Goal: Task Accomplishment & Management: Use online tool/utility

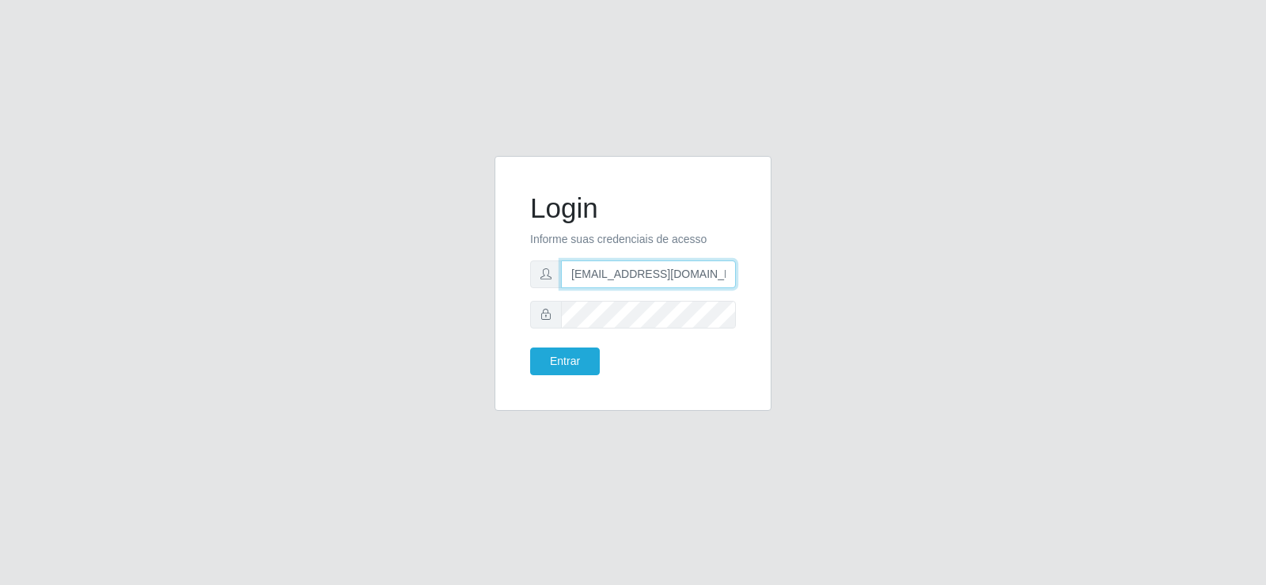
click at [167, 202] on div "Login Informe suas credenciais de acesso [EMAIL_ADDRESS][DOMAIN_NAME] Entrar" at bounding box center [633, 292] width 1266 height 585
type input "[DOMAIN_NAME]"
drag, startPoint x: 629, startPoint y: 282, endPoint x: 400, endPoint y: 274, distance: 228.7
click at [400, 274] on div "Login Informe suas credenciais de acesso [DOMAIN_NAME] Entrar" at bounding box center [633, 293] width 902 height 274
type input "[EMAIL_ADDRESS][DOMAIN_NAME]"
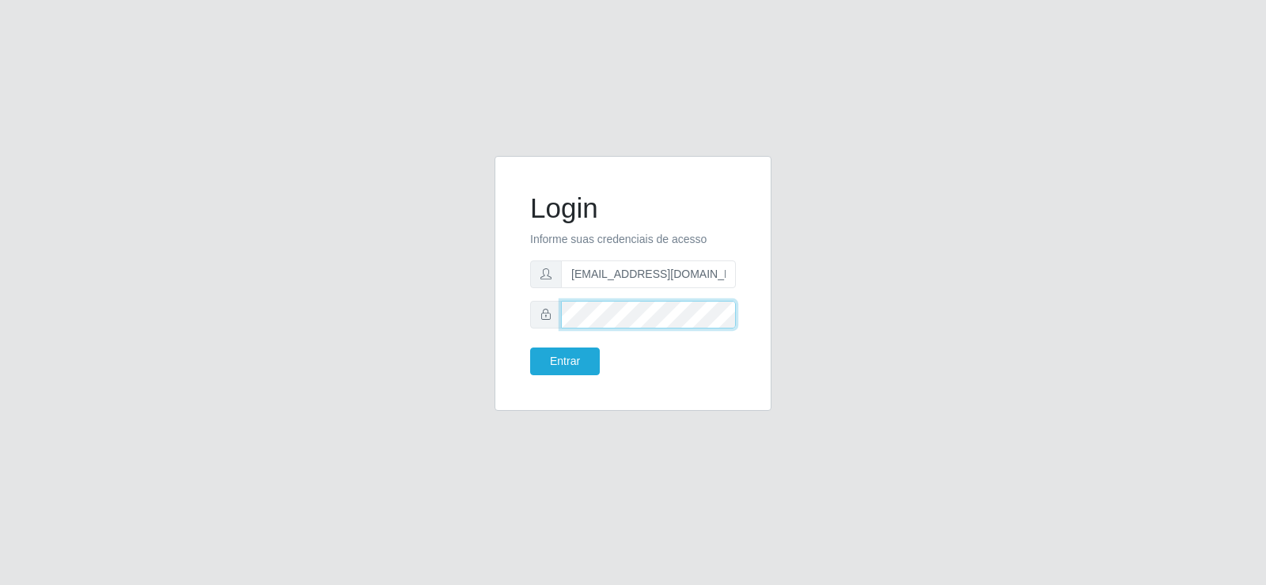
click at [384, 329] on div "Login Informe suas credenciais de acesso [EMAIL_ADDRESS][DOMAIN_NAME] Entrar" at bounding box center [633, 293] width 902 height 274
click at [542, 358] on button "Entrar" at bounding box center [565, 361] width 70 height 28
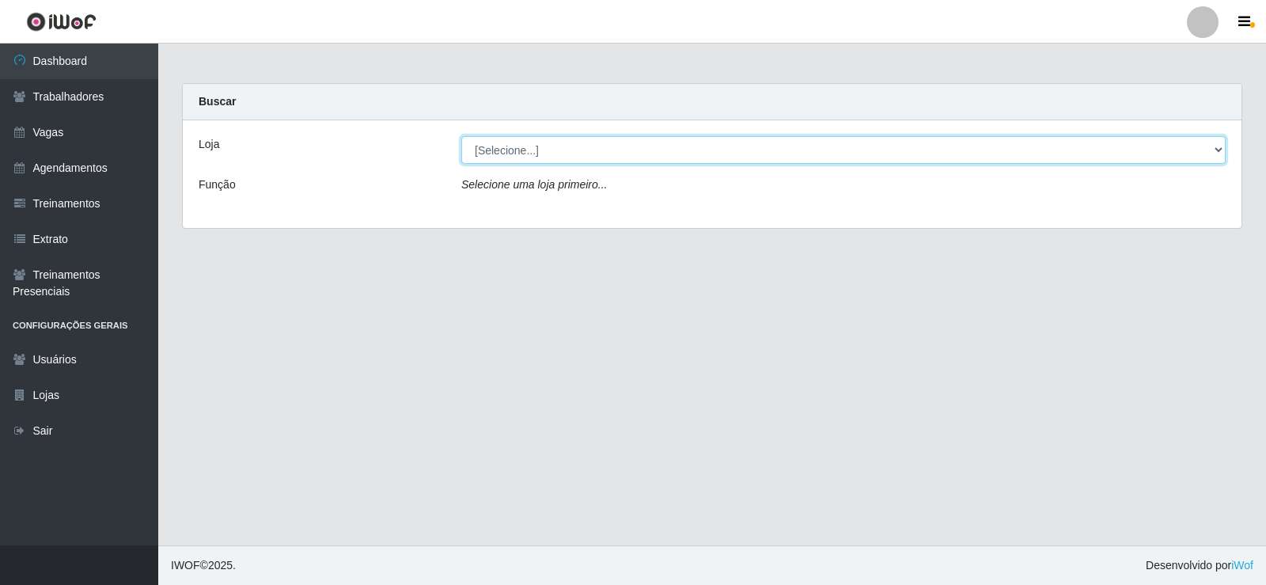
click at [668, 147] on select "[Selecione...] Supermercado Tadeu - [GEOGRAPHIC_DATA]" at bounding box center [843, 150] width 764 height 28
select select "195"
click at [461, 136] on select "[Selecione...] Supermercado Tadeu - [GEOGRAPHIC_DATA]" at bounding box center [843, 150] width 764 height 28
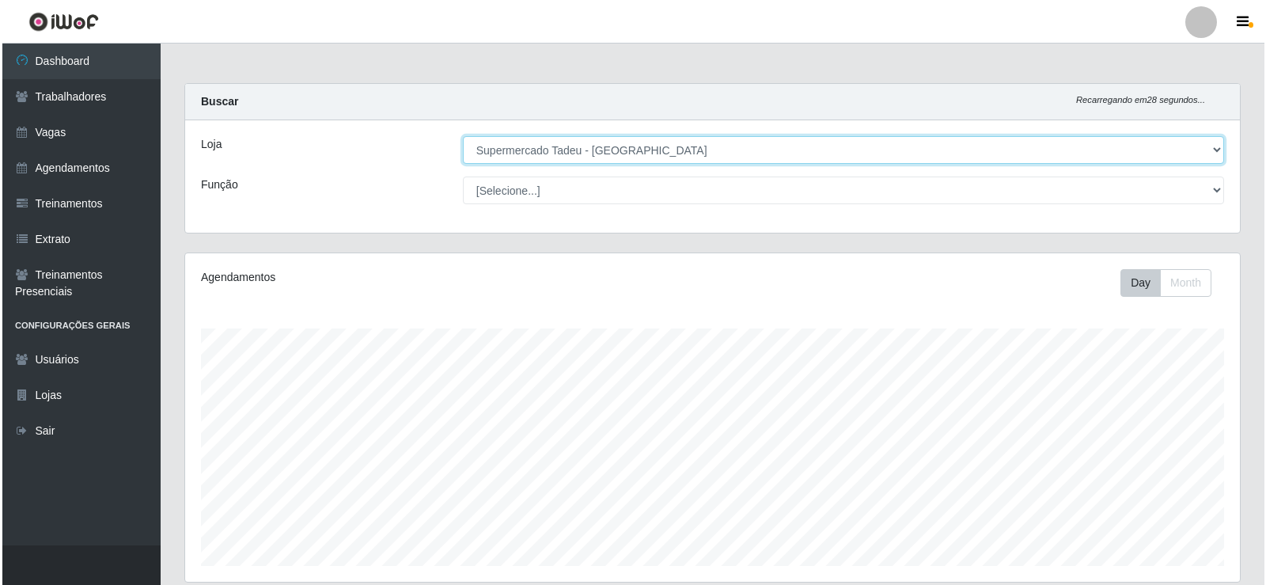
scroll to position [395, 0]
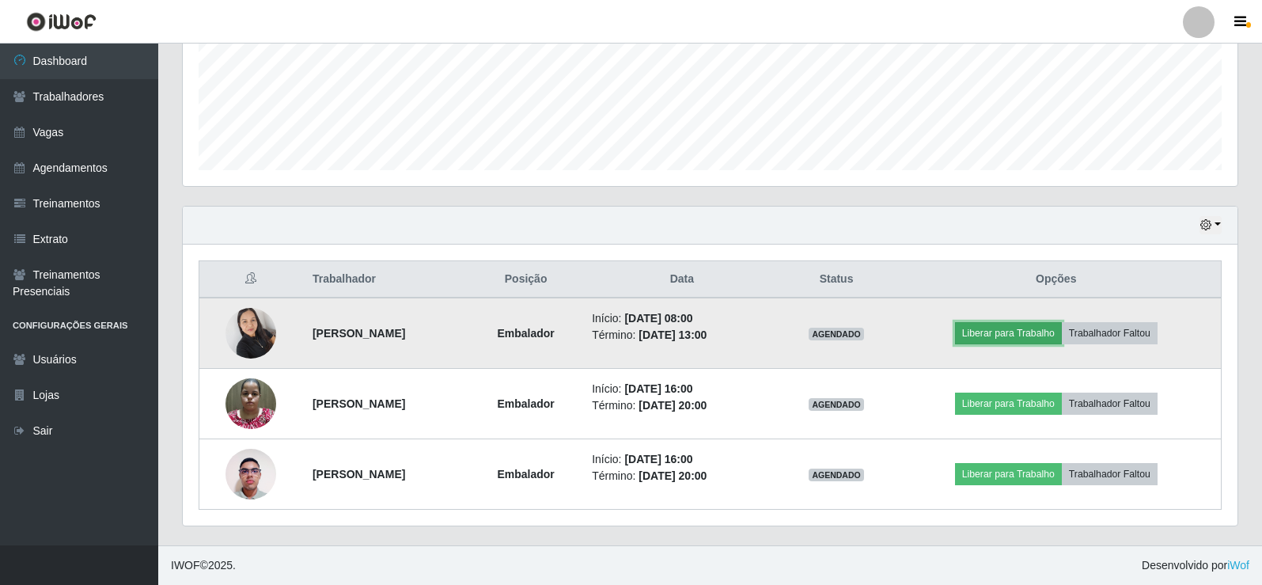
click at [1035, 339] on button "Liberar para Trabalho" at bounding box center [1008, 333] width 107 height 22
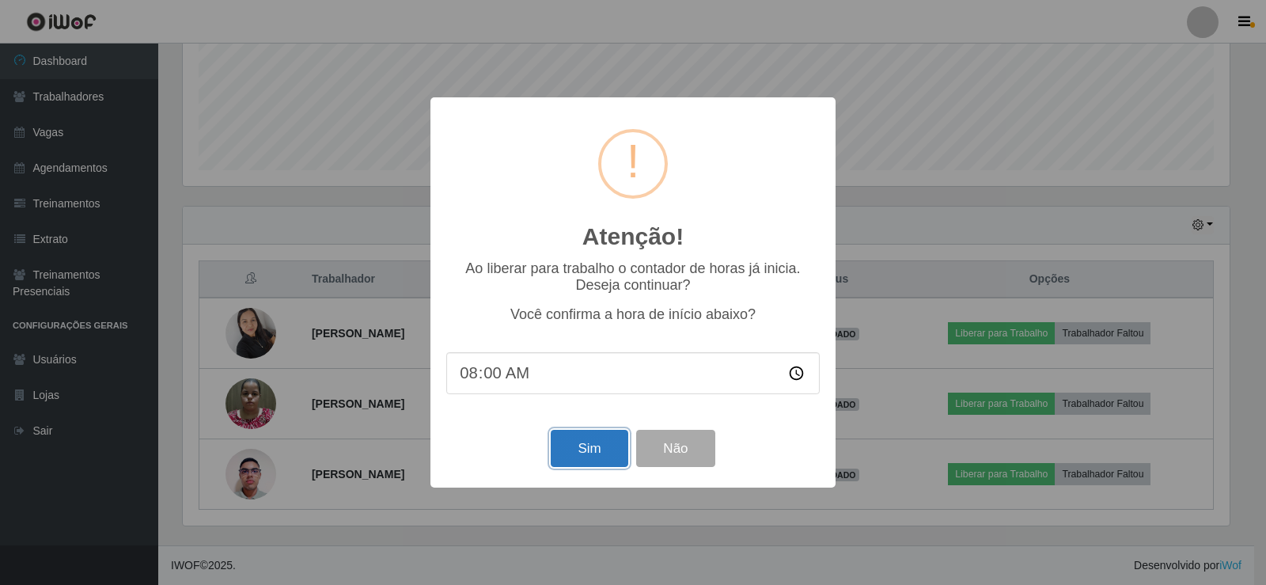
click at [592, 440] on button "Sim" at bounding box center [589, 448] width 77 height 37
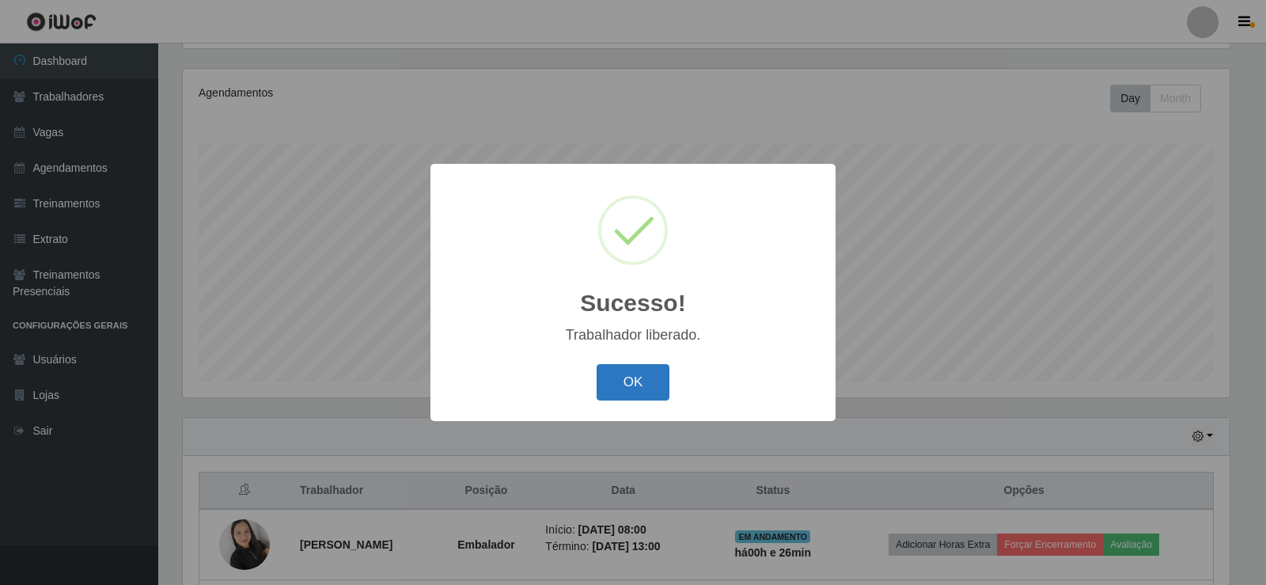
click at [634, 384] on button "OK" at bounding box center [633, 382] width 74 height 37
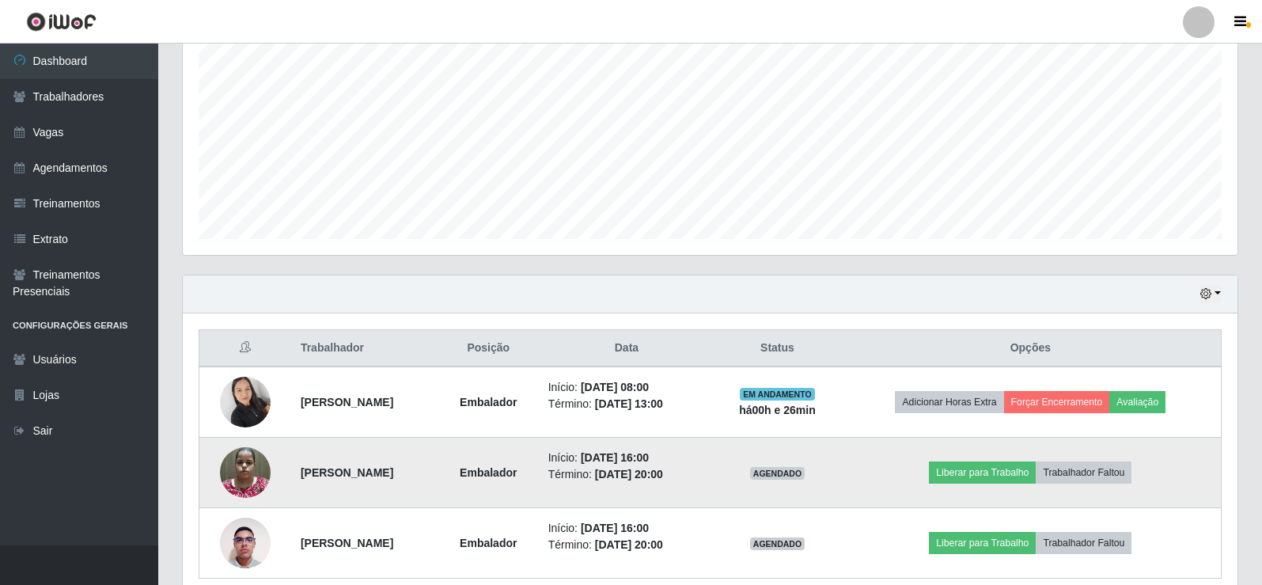
scroll to position [395, 0]
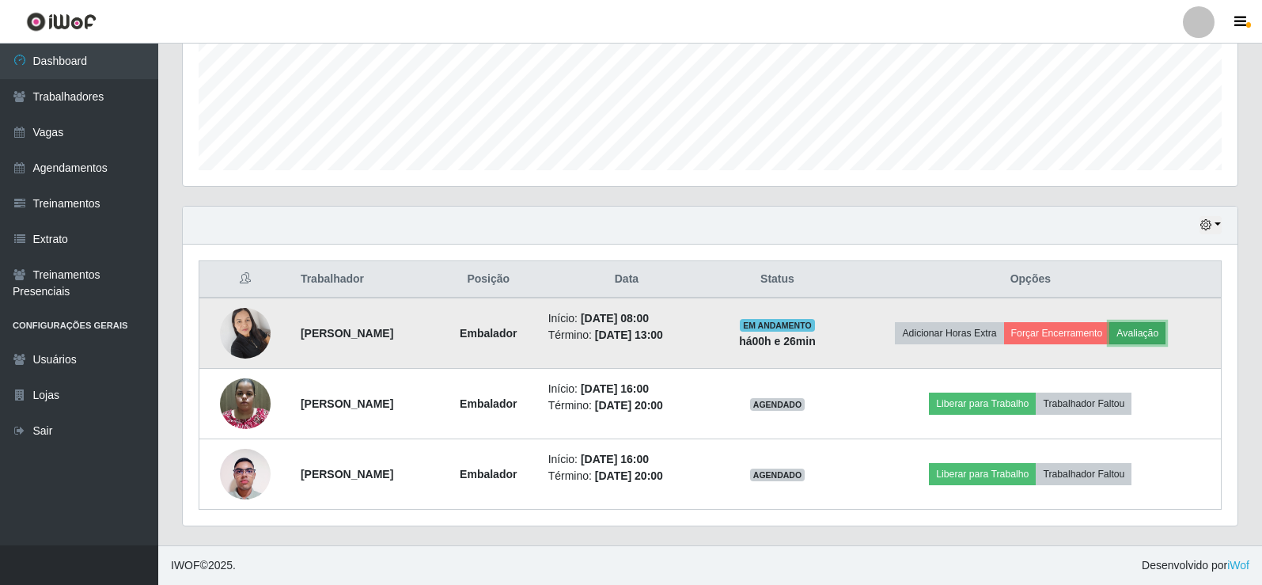
click at [1165, 338] on button "Avaliação" at bounding box center [1137, 333] width 56 height 22
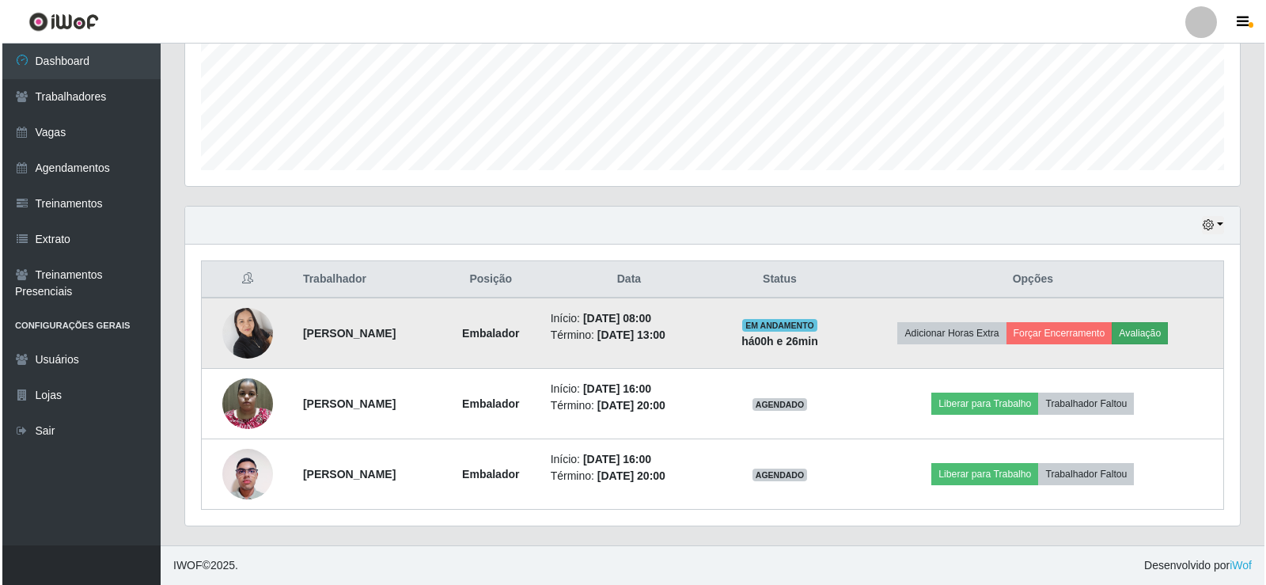
scroll to position [328, 1046]
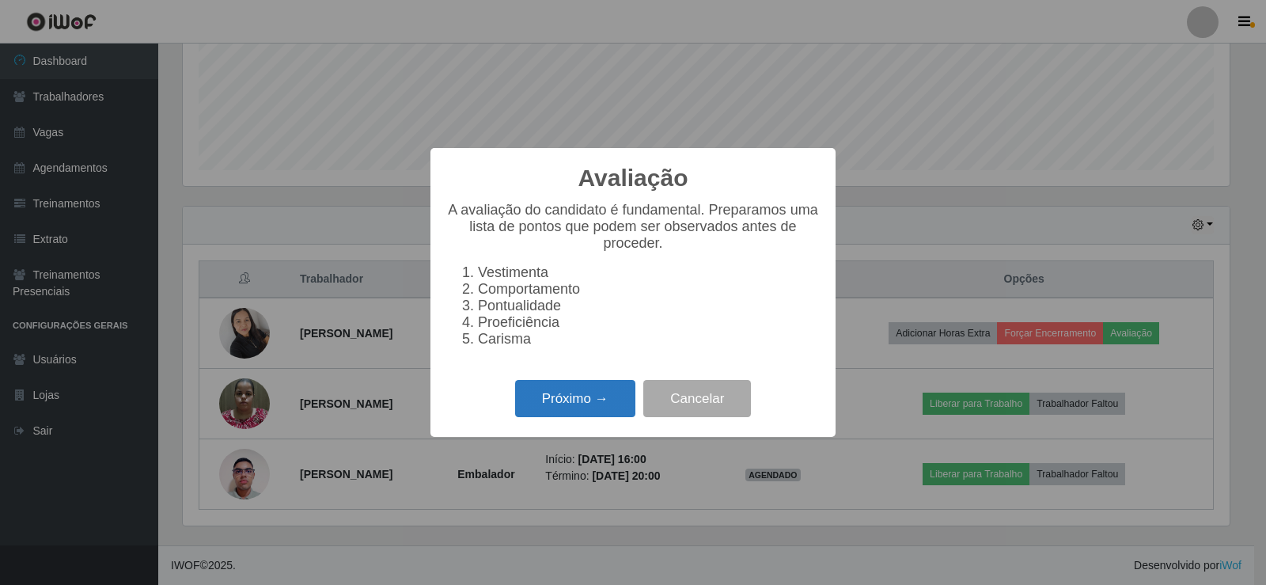
click at [601, 397] on button "Próximo →" at bounding box center [575, 398] width 120 height 37
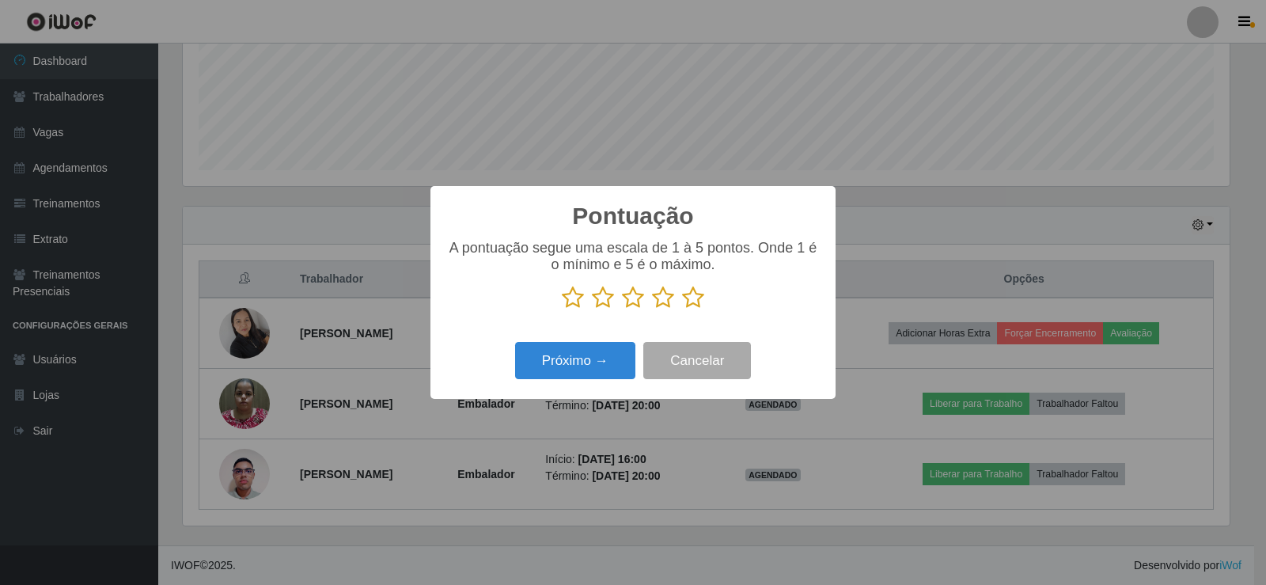
scroll to position [790661, 789943]
click at [687, 303] on icon at bounding box center [693, 298] width 22 height 24
click at [682, 309] on input "radio" at bounding box center [682, 309] width 0 height 0
click at [581, 355] on button "Próximo →" at bounding box center [575, 360] width 120 height 37
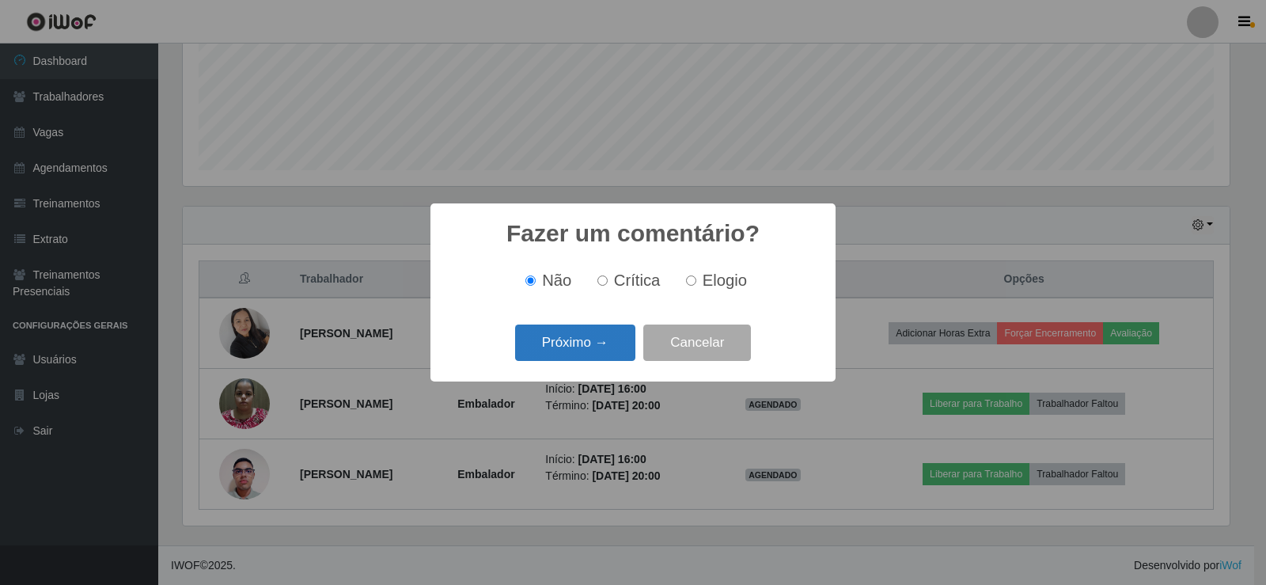
click at [582, 355] on button "Próximo →" at bounding box center [575, 342] width 120 height 37
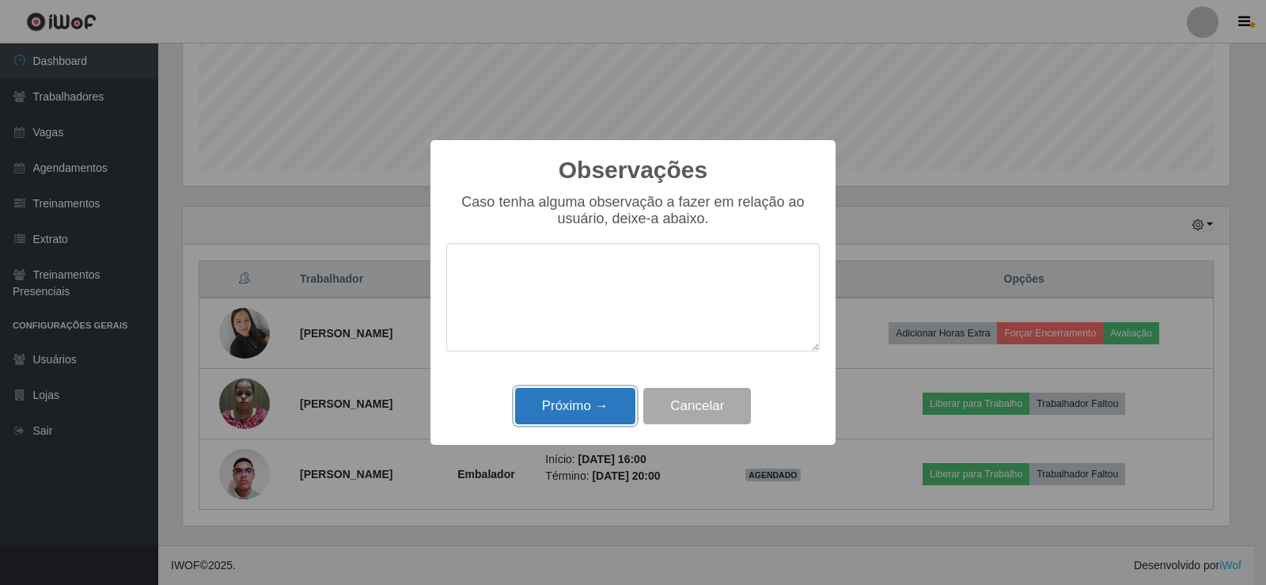
click at [578, 395] on button "Próximo →" at bounding box center [575, 406] width 120 height 37
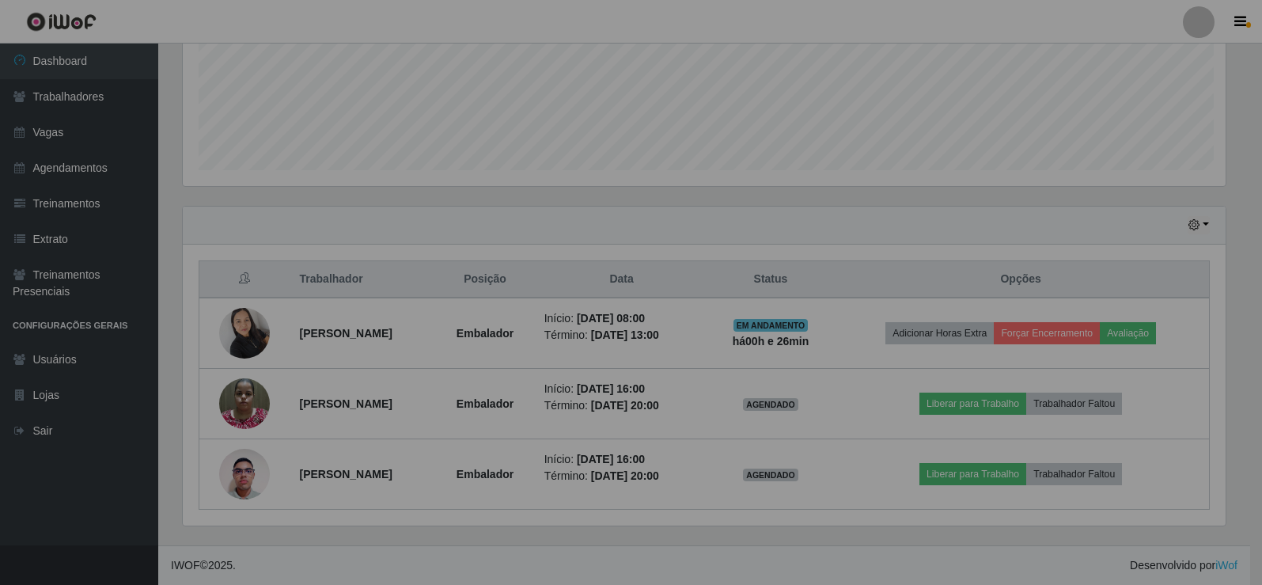
scroll to position [328, 1054]
